Goal: Task Accomplishment & Management: Manage account settings

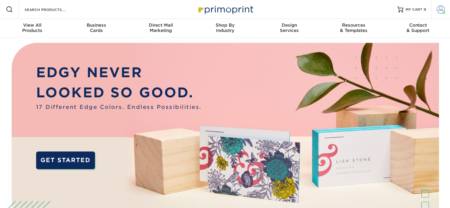
click at [442, 12] on span at bounding box center [440, 9] width 8 height 8
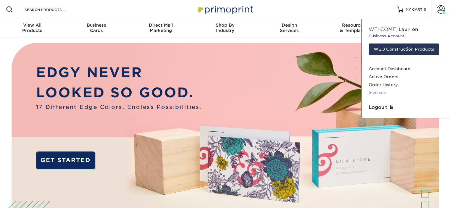
click at [378, 91] on link "Invoices" at bounding box center [405, 93] width 74 height 8
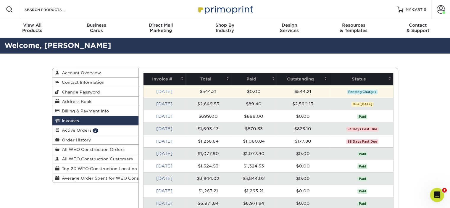
click at [167, 90] on link "[DATE]" at bounding box center [164, 91] width 16 height 5
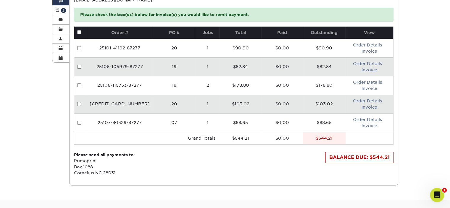
scroll to position [120, 0]
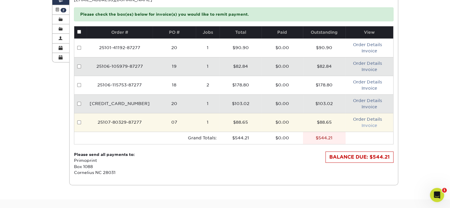
click at [367, 124] on link "Invoice" at bounding box center [369, 125] width 16 height 5
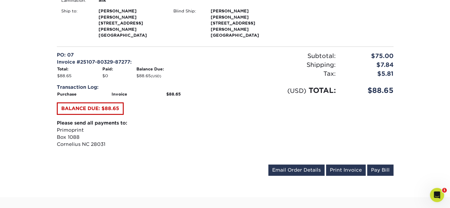
scroll to position [183, 0]
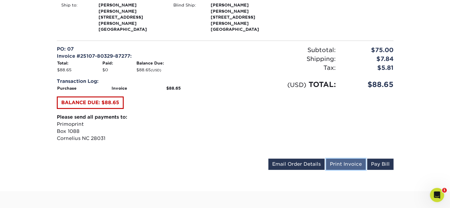
click at [351, 158] on link "Print Invoice" at bounding box center [346, 163] width 40 height 11
